Goal: Navigation & Orientation: Find specific page/section

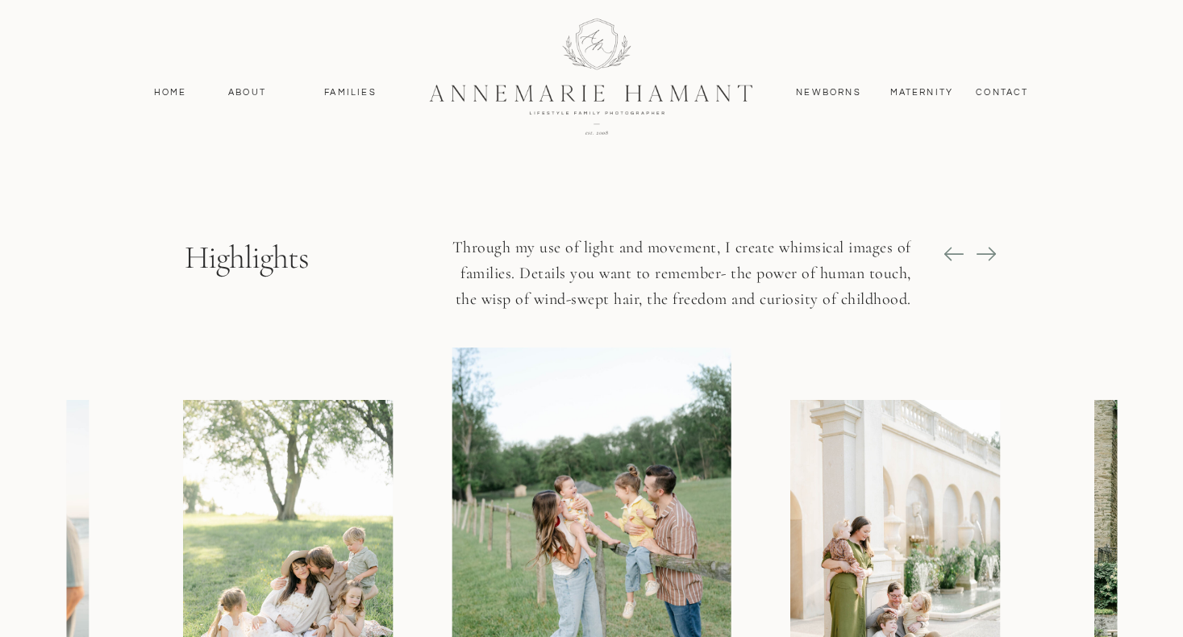
scroll to position [1973, 0]
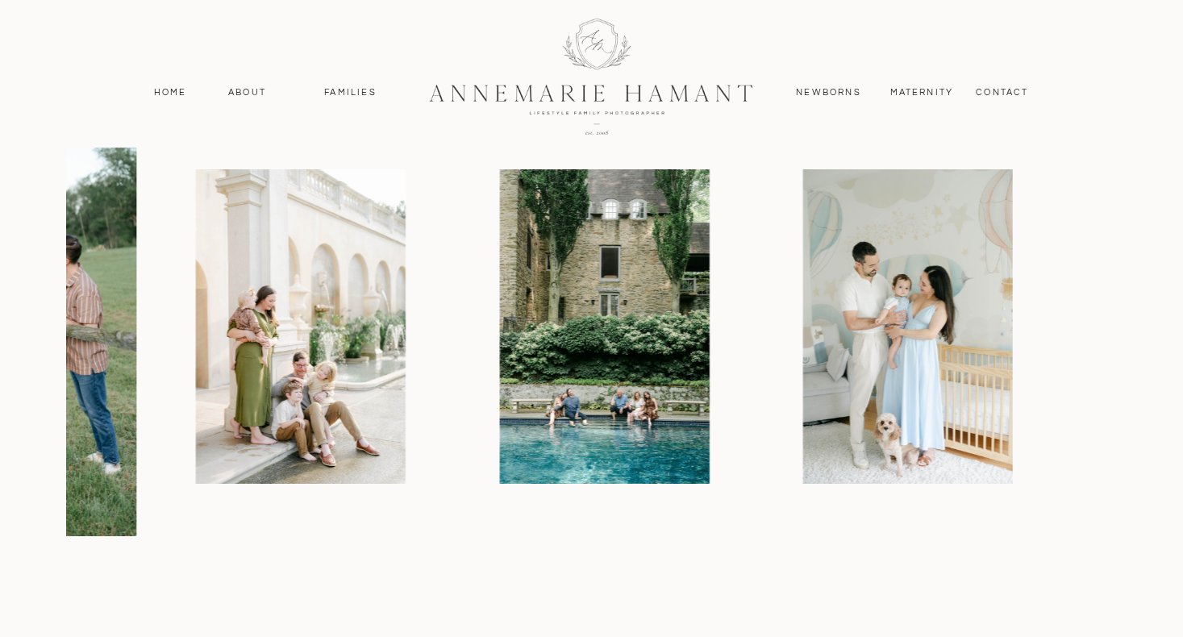
click at [446, 343] on div at bounding box center [382, 326] width 1050 height 419
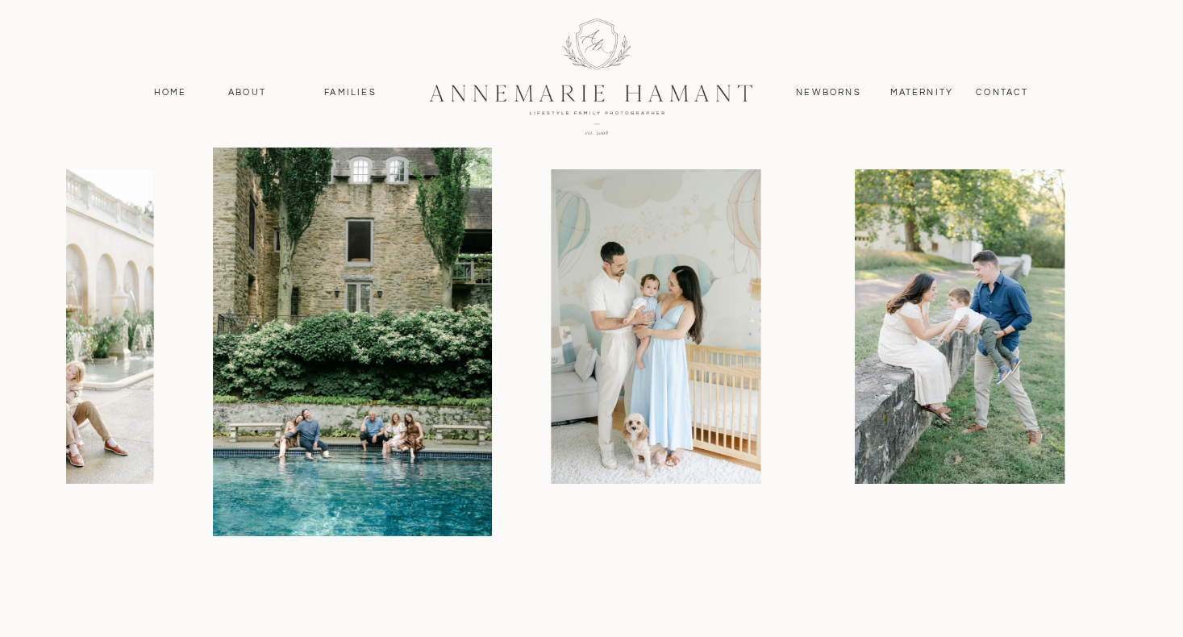
click at [551, 342] on img at bounding box center [656, 326] width 210 height 314
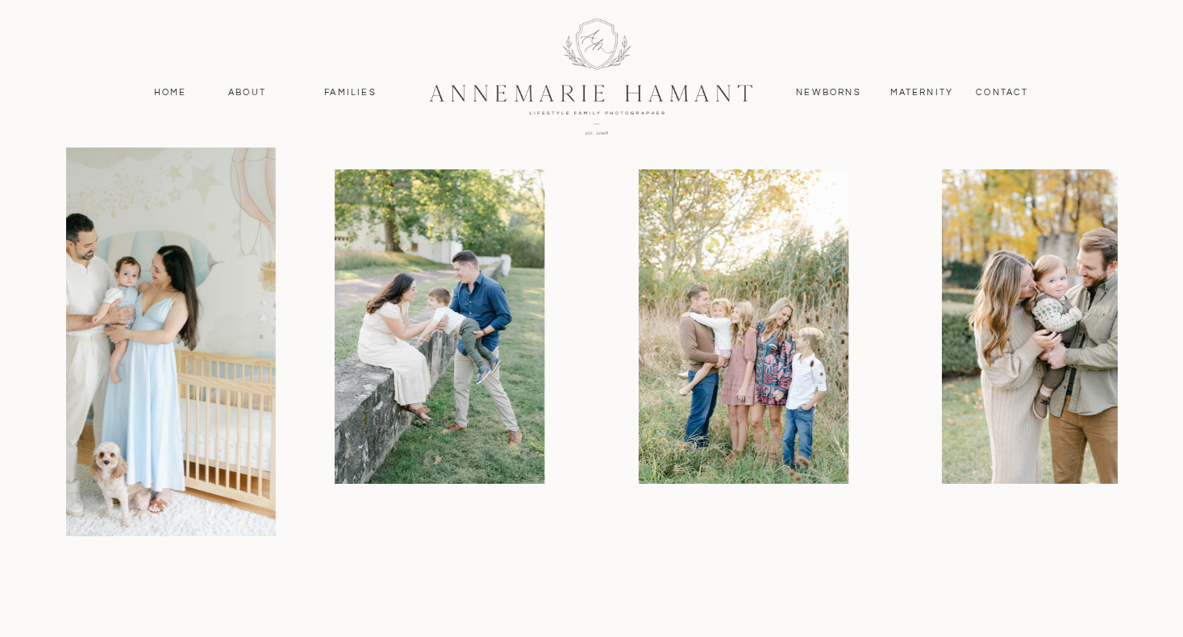
click at [514, 342] on img at bounding box center [440, 326] width 210 height 314
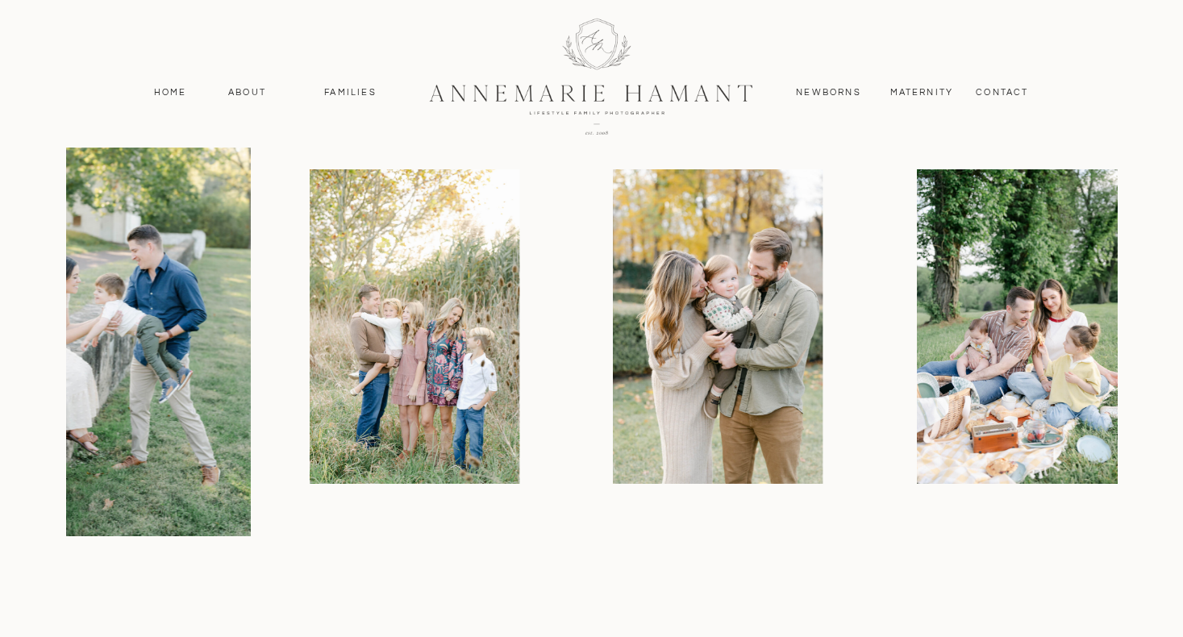
click at [480, 373] on img at bounding box center [415, 326] width 210 height 314
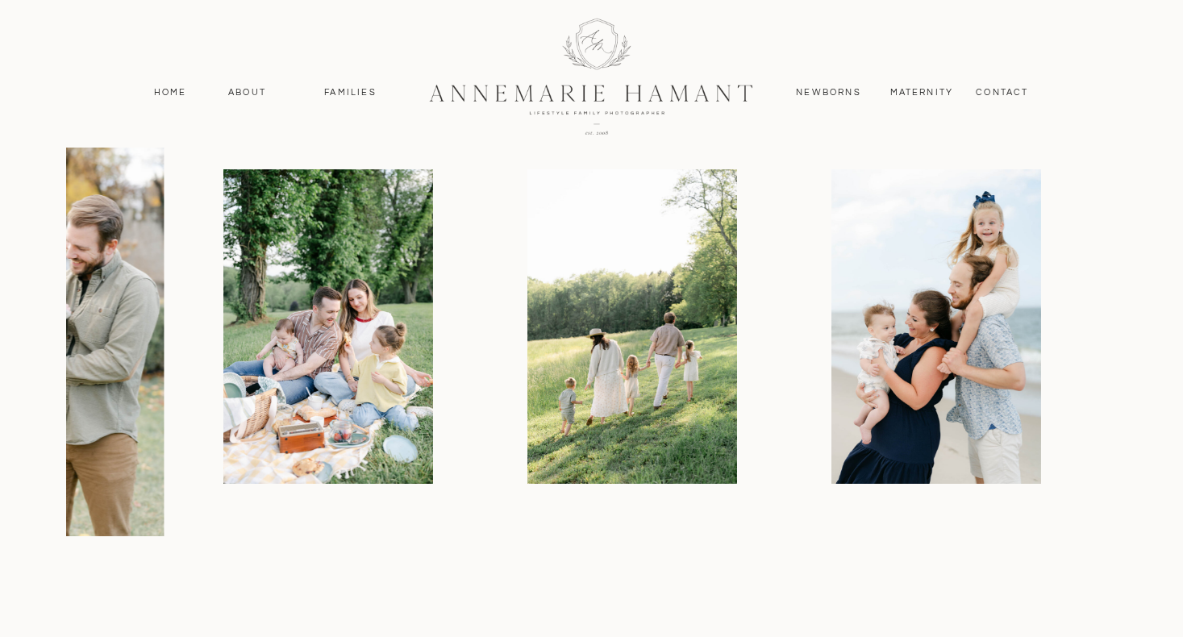
click at [396, 384] on img at bounding box center [328, 326] width 210 height 314
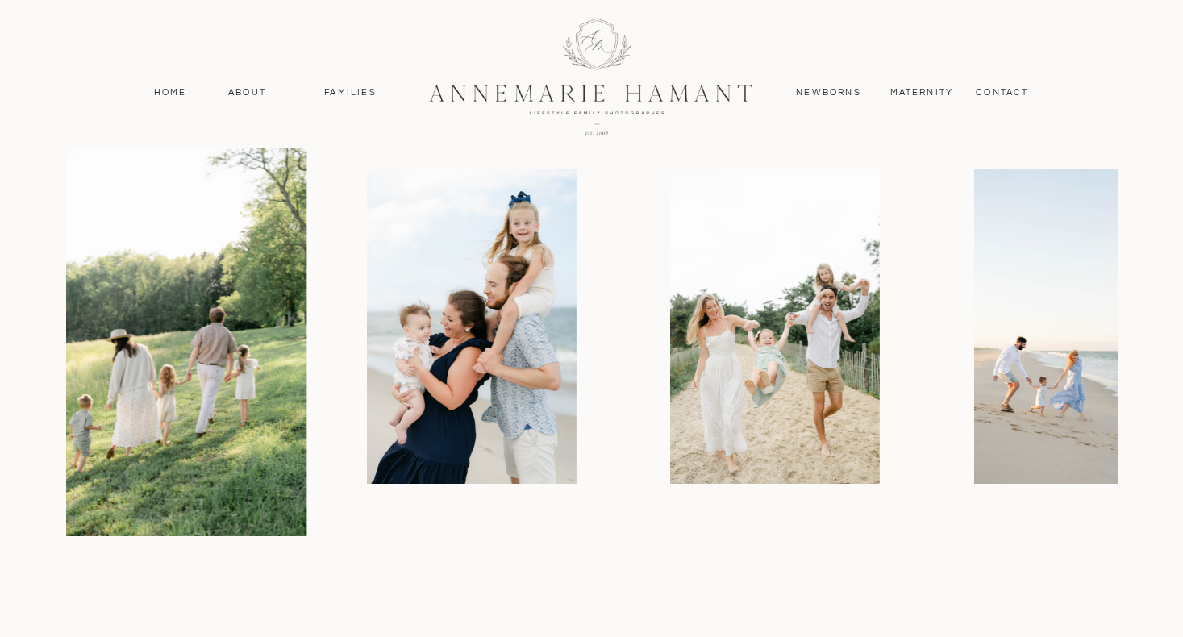
click at [342, 399] on div at bounding box center [591, 326] width 1050 height 419
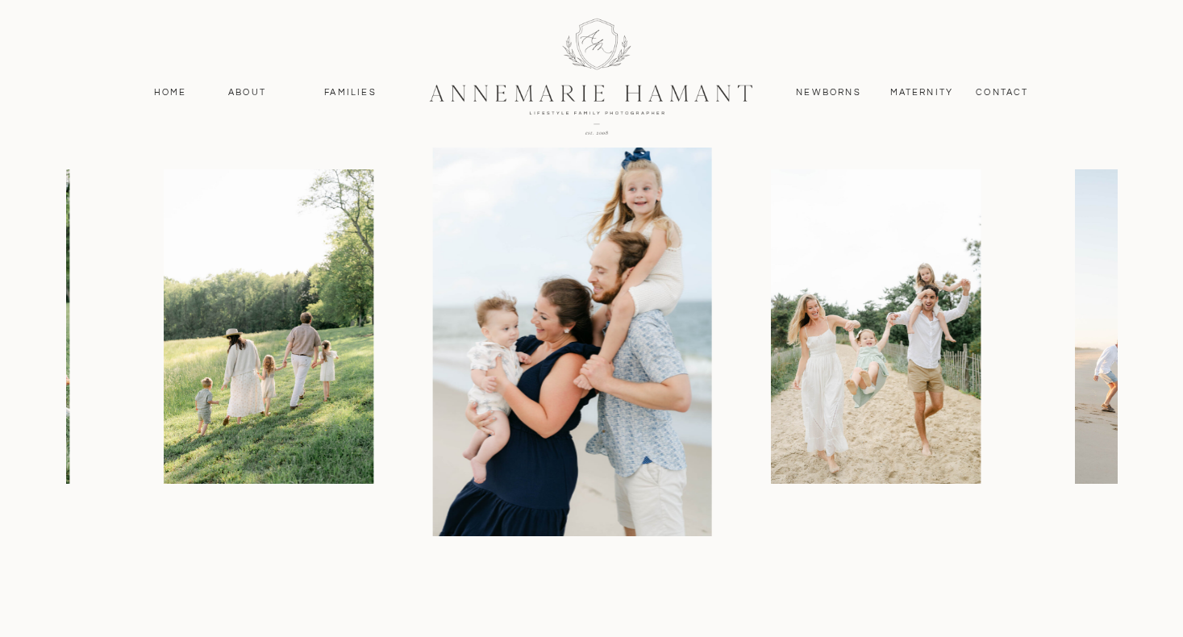
click at [771, 405] on img at bounding box center [876, 326] width 210 height 314
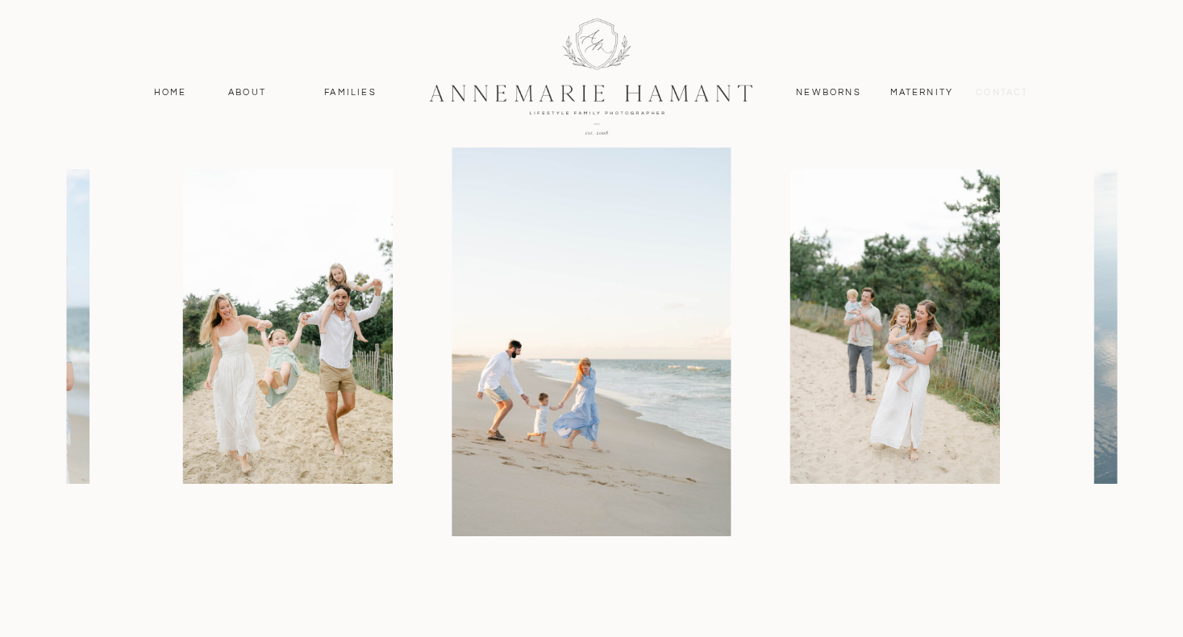
click at [992, 88] on nav "contact" at bounding box center [1002, 92] width 70 height 15
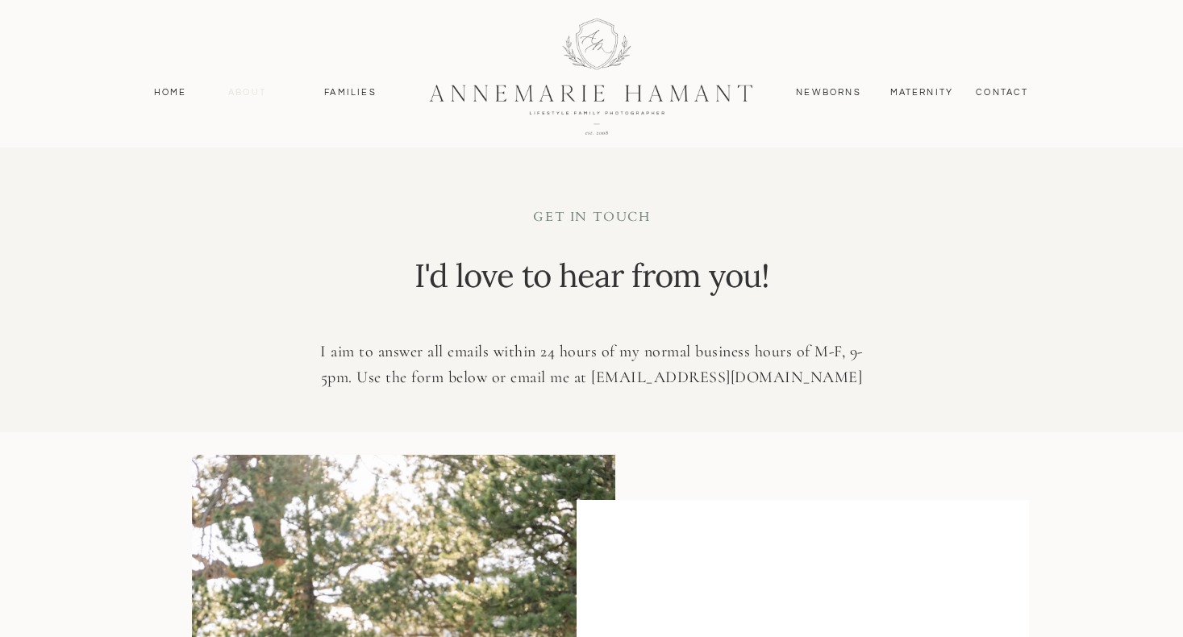
click at [258, 94] on nav "About" at bounding box center [247, 92] width 47 height 15
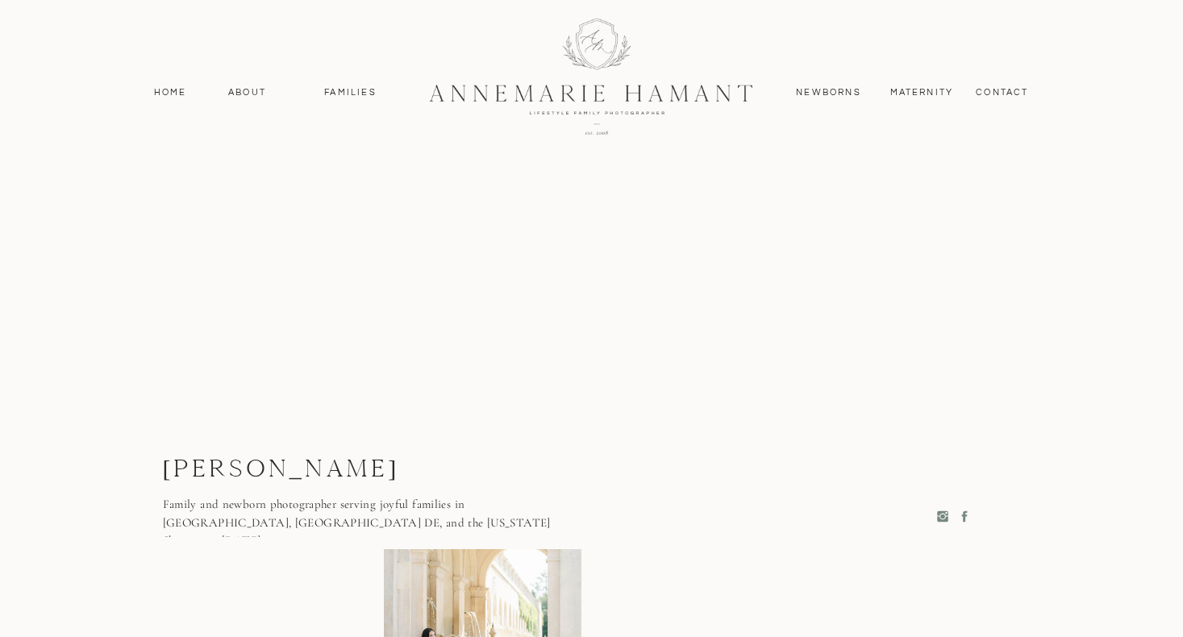
scroll to position [2323, 0]
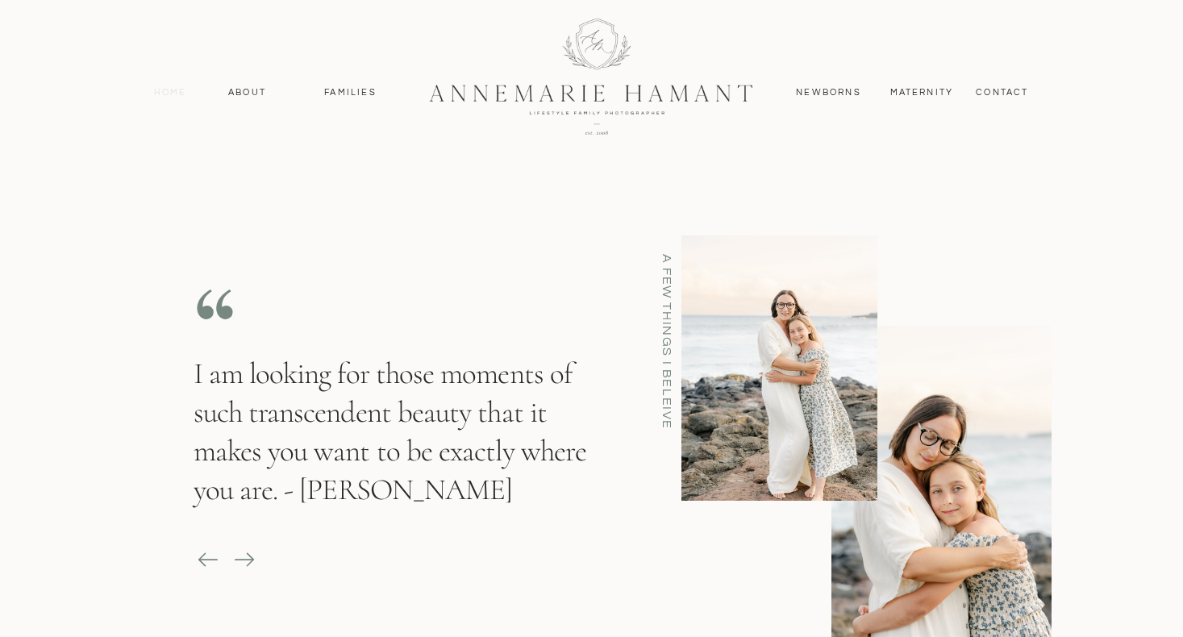
click at [157, 97] on nav "Home" at bounding box center [171, 92] width 48 height 15
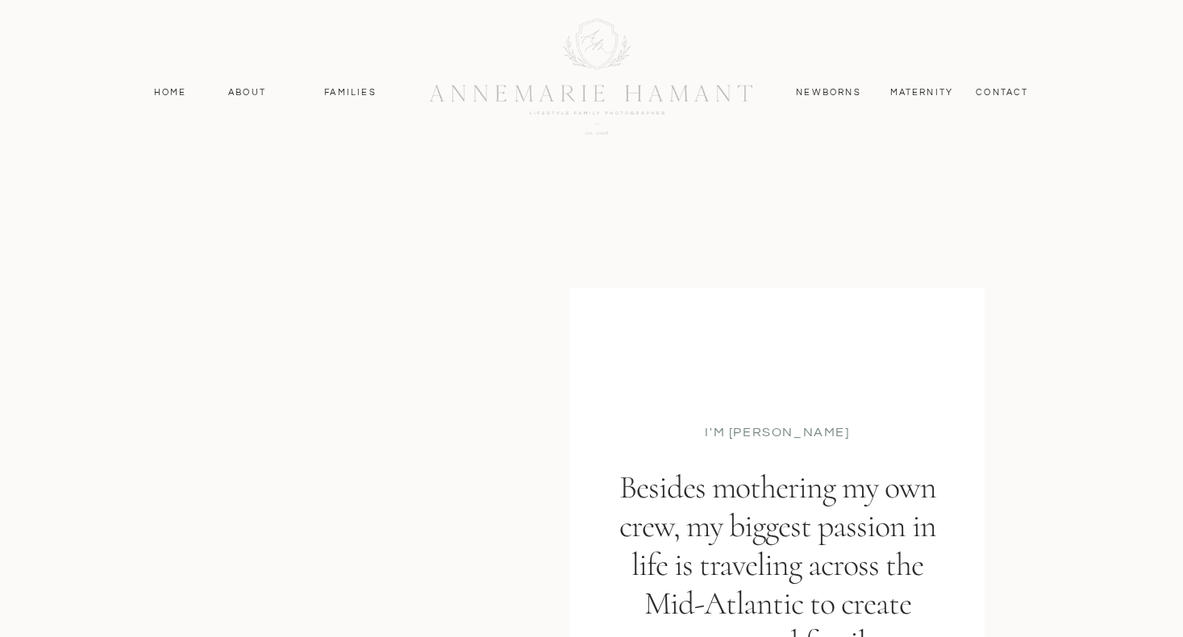
scroll to position [2323, 0]
